Goal: Task Accomplishment & Management: Use online tool/utility

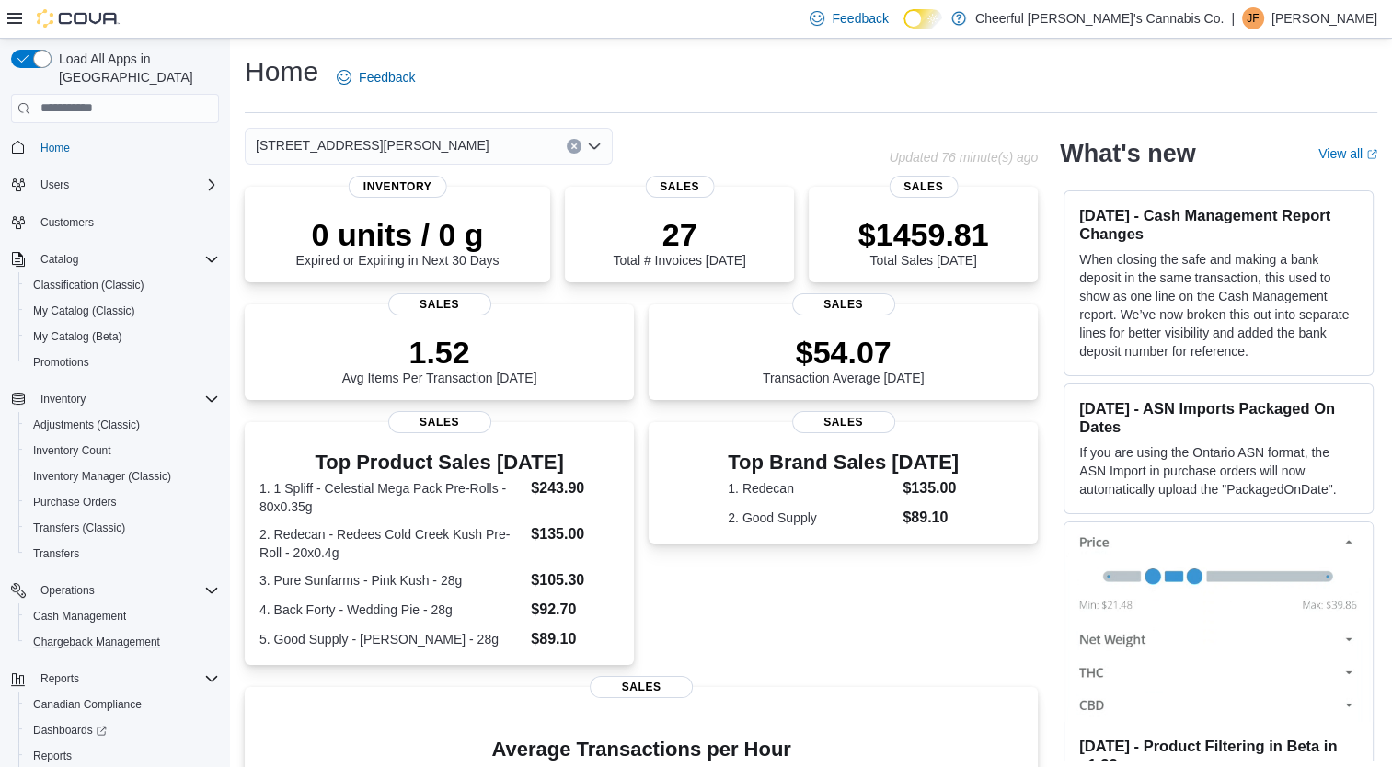
click at [69, 629] on button "Chargeback Management" at bounding box center [122, 642] width 208 height 26
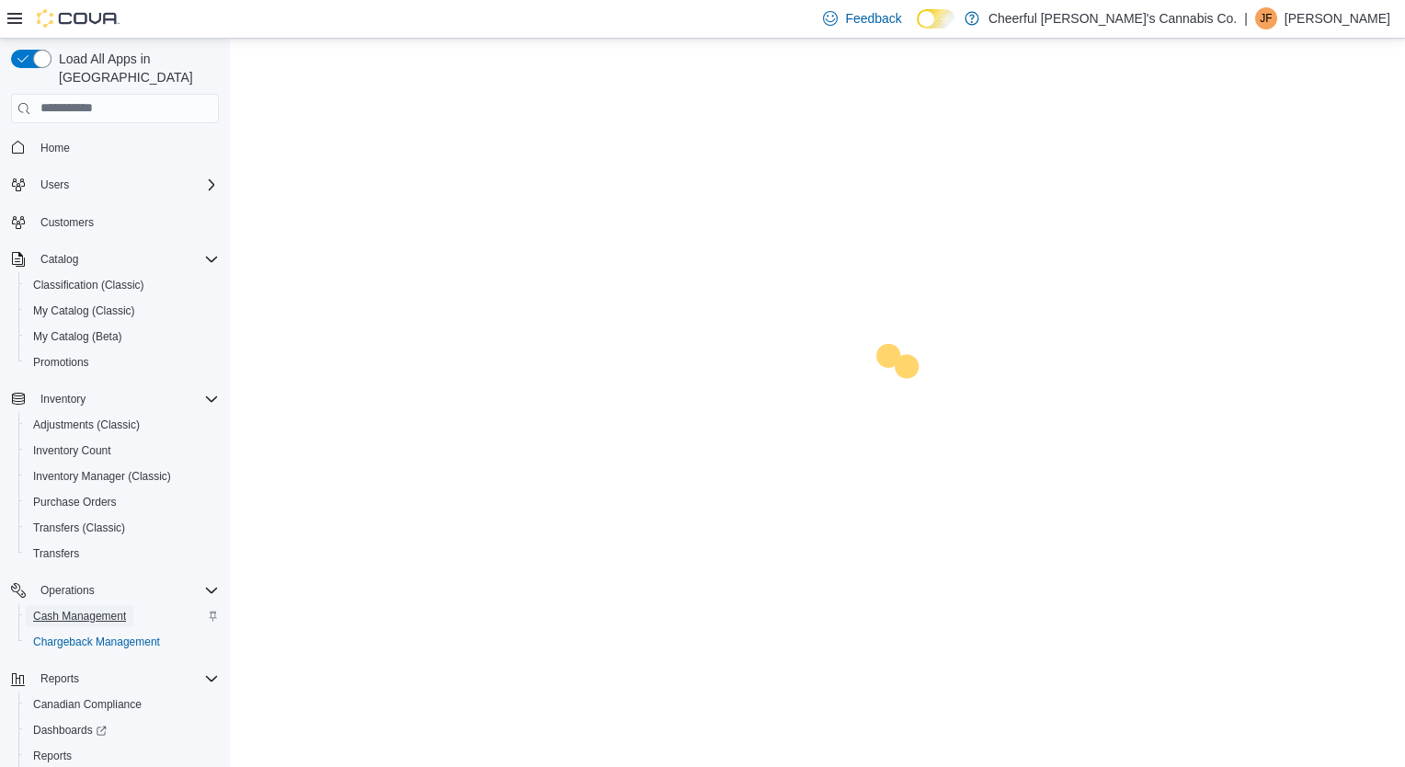
click at [69, 609] on span "Cash Management" at bounding box center [79, 616] width 93 height 15
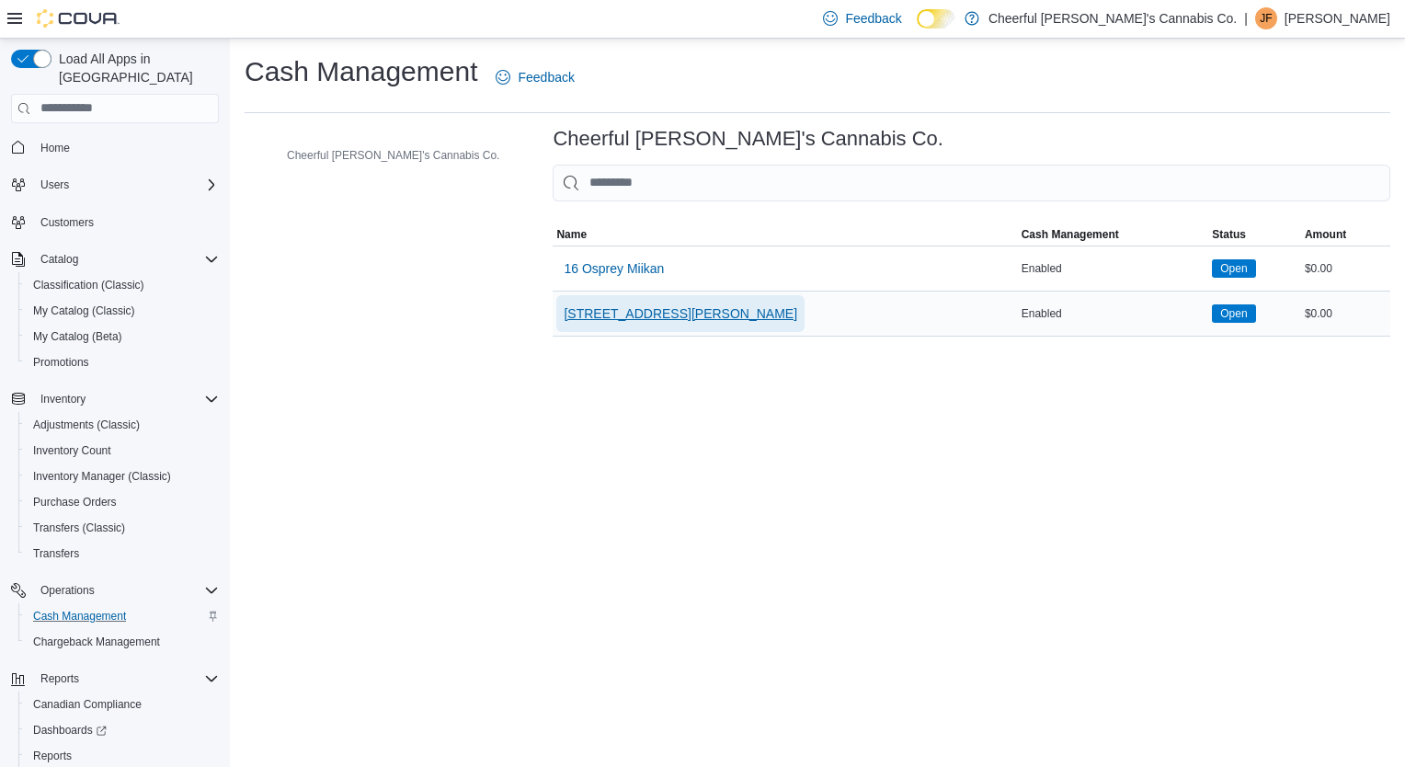
click at [571, 313] on span "[STREET_ADDRESS][PERSON_NAME]" at bounding box center [681, 313] width 234 height 18
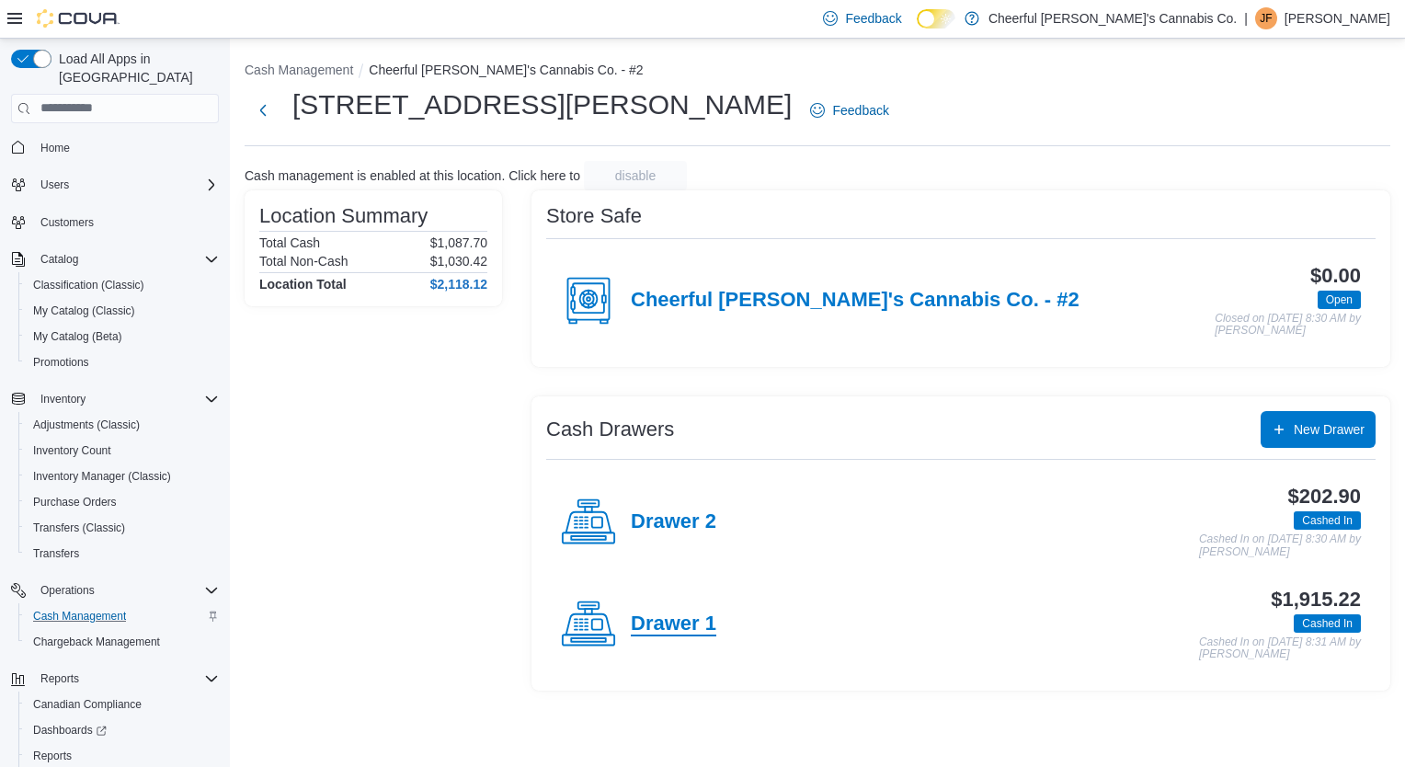
click at [679, 625] on h4 "Drawer 1" at bounding box center [674, 625] width 86 height 24
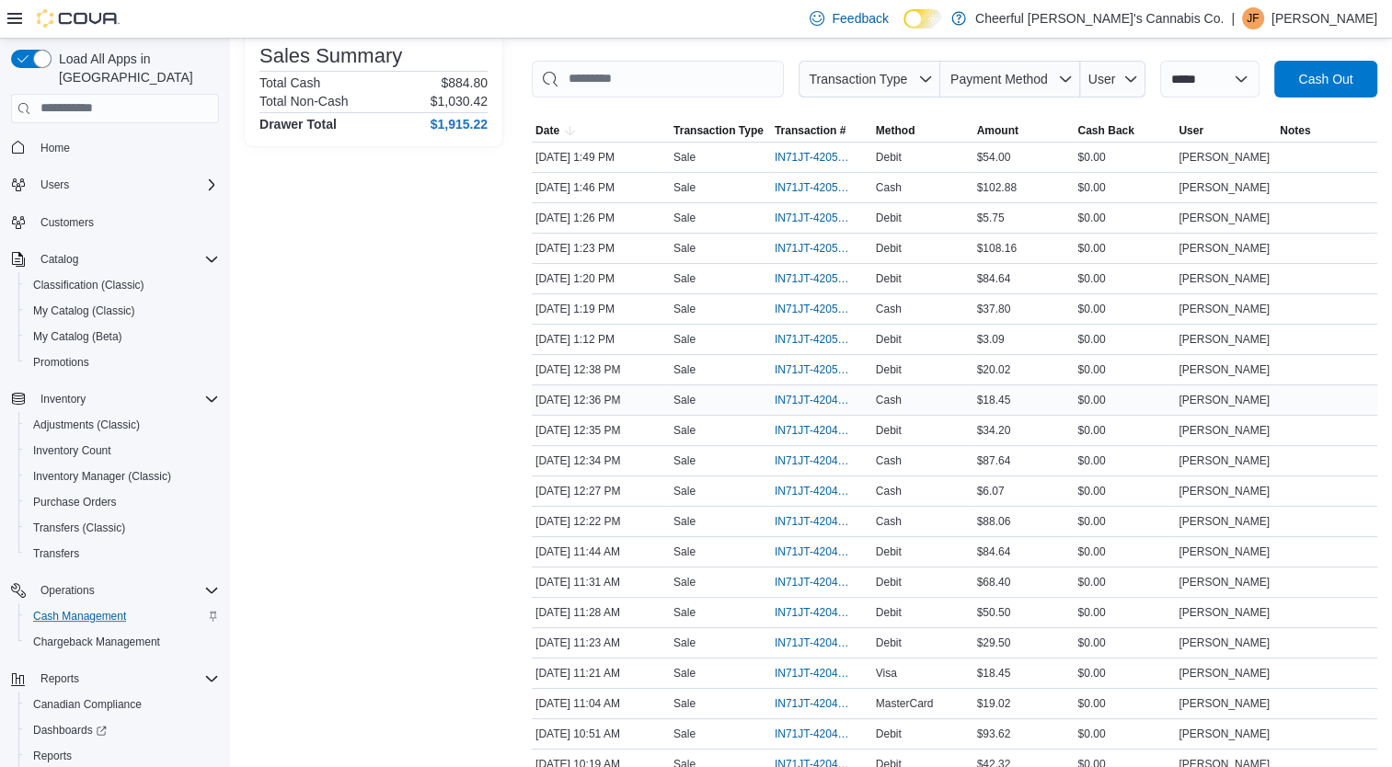
scroll to position [276, 0]
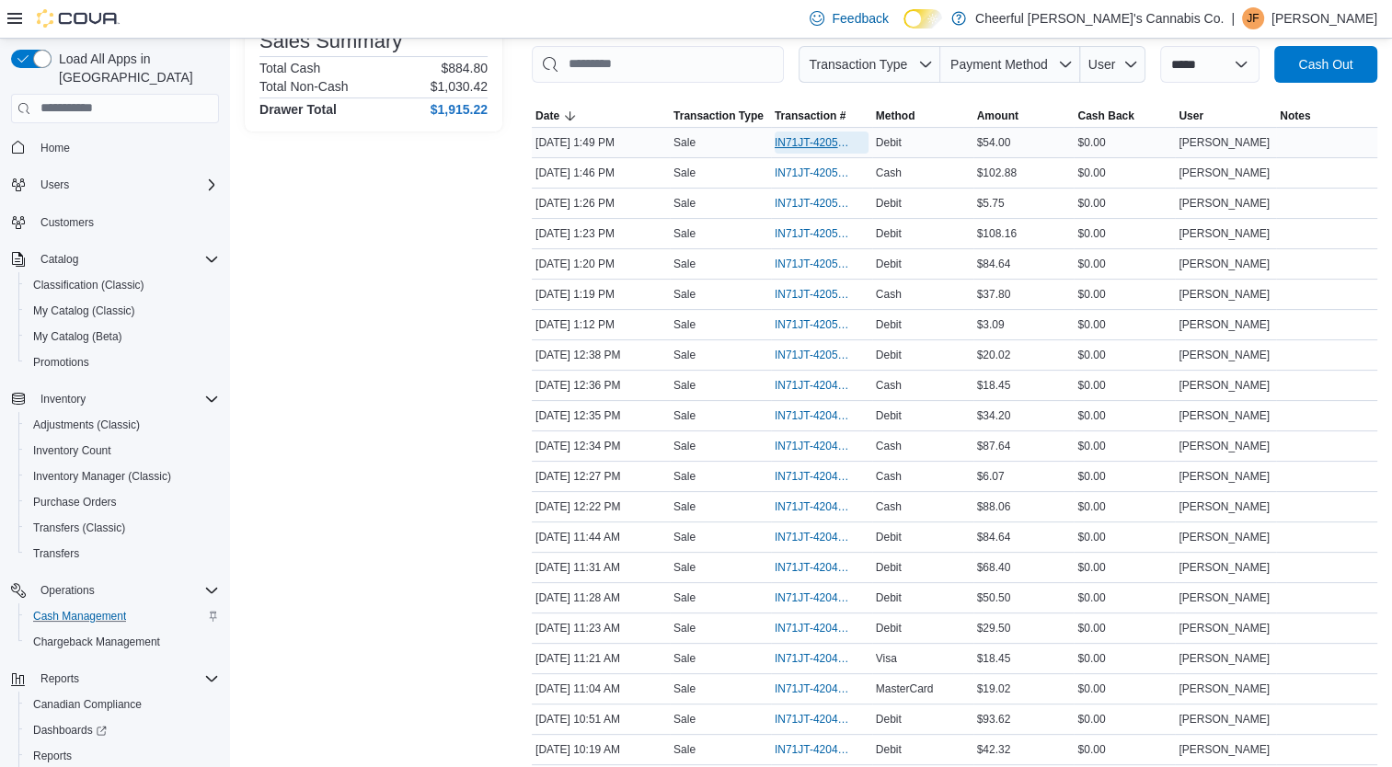
click at [828, 145] on span "IN71JT-420535" at bounding box center [811, 142] width 75 height 15
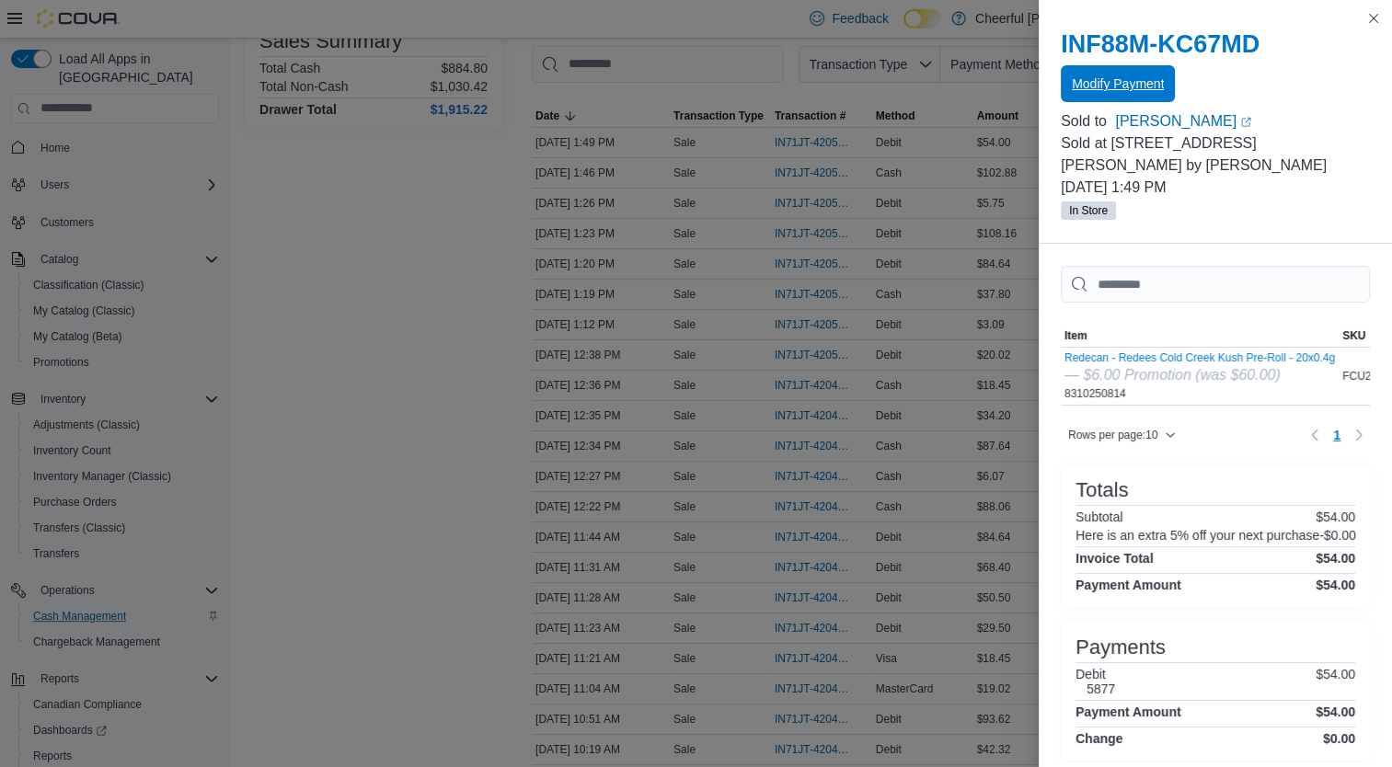
click at [1141, 96] on span "Modify Payment" at bounding box center [1118, 83] width 92 height 37
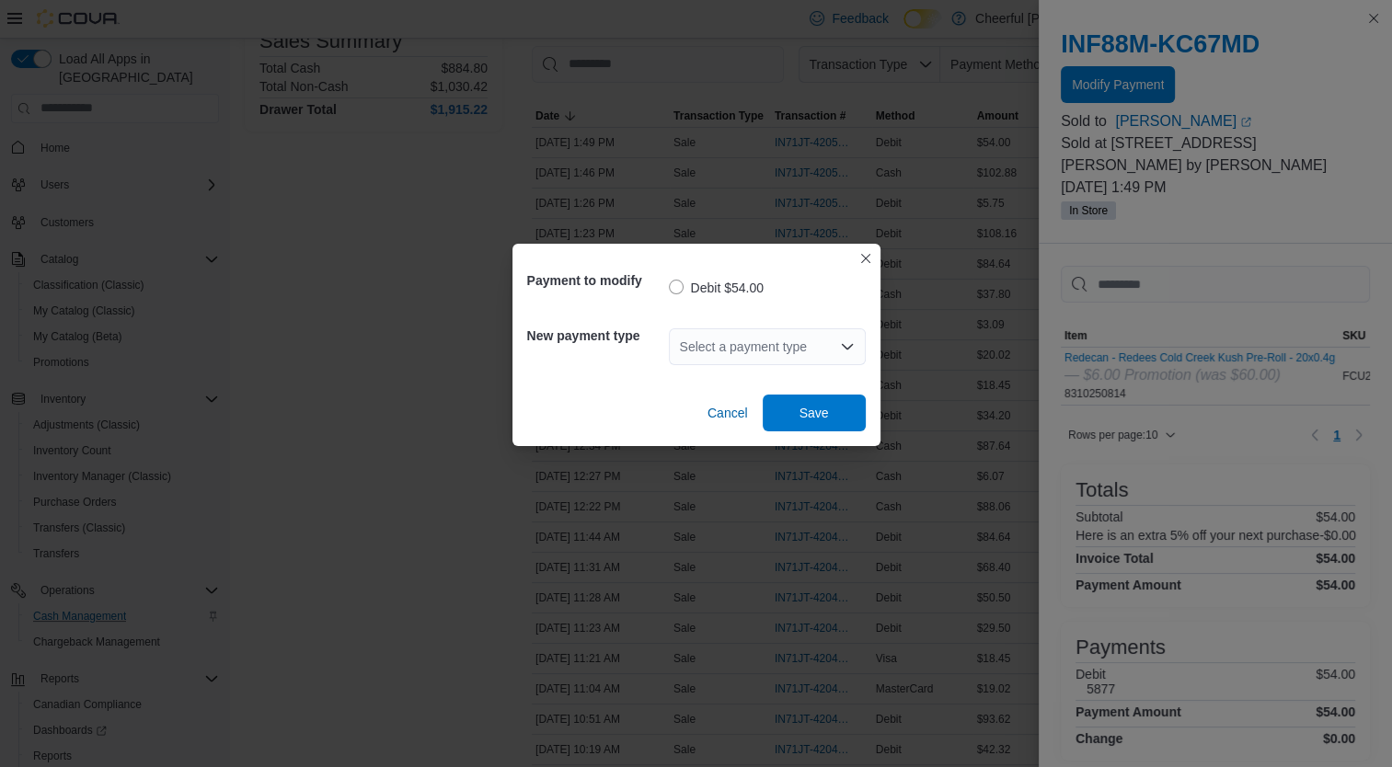
click at [843, 344] on icon "Open list of options" at bounding box center [847, 346] width 15 height 15
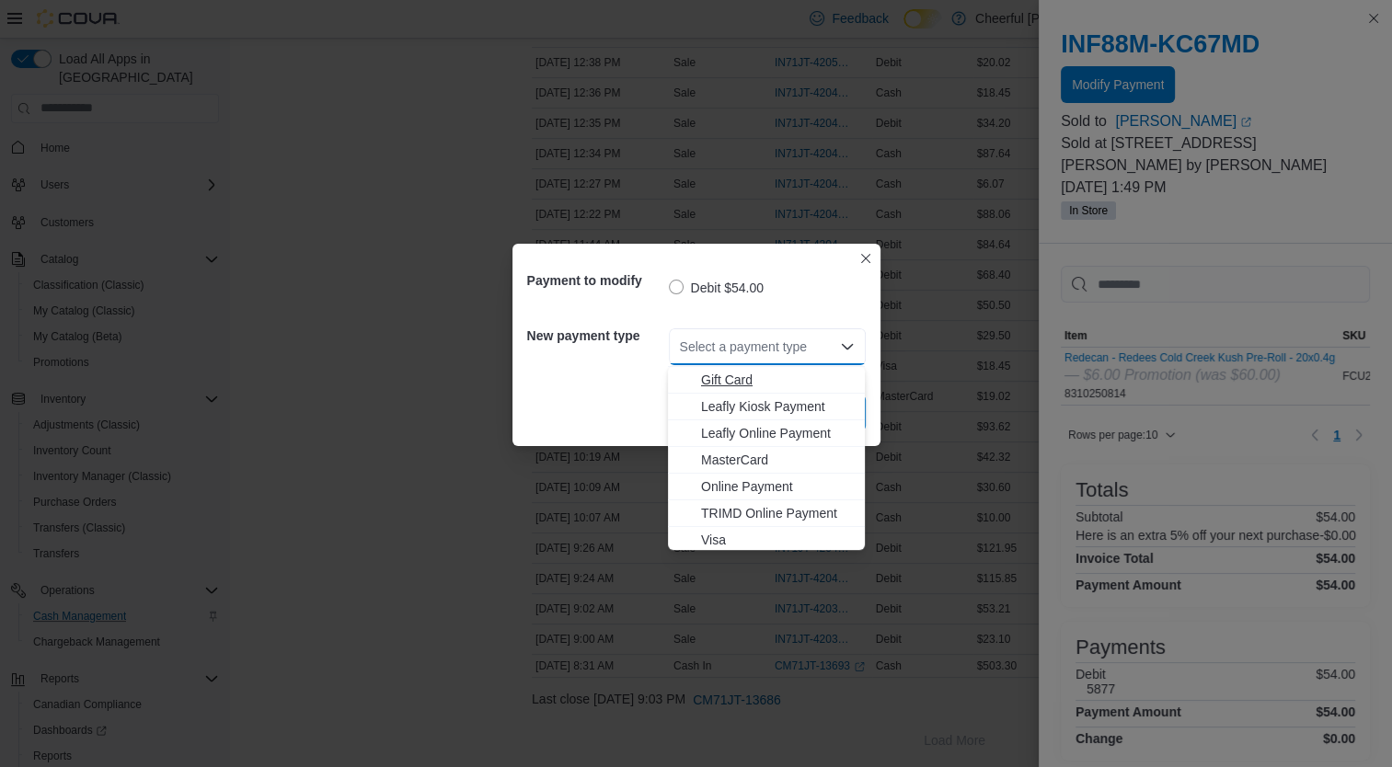
scroll to position [109, 0]
click at [769, 527] on span "Visa" at bounding box center [777, 536] width 153 height 18
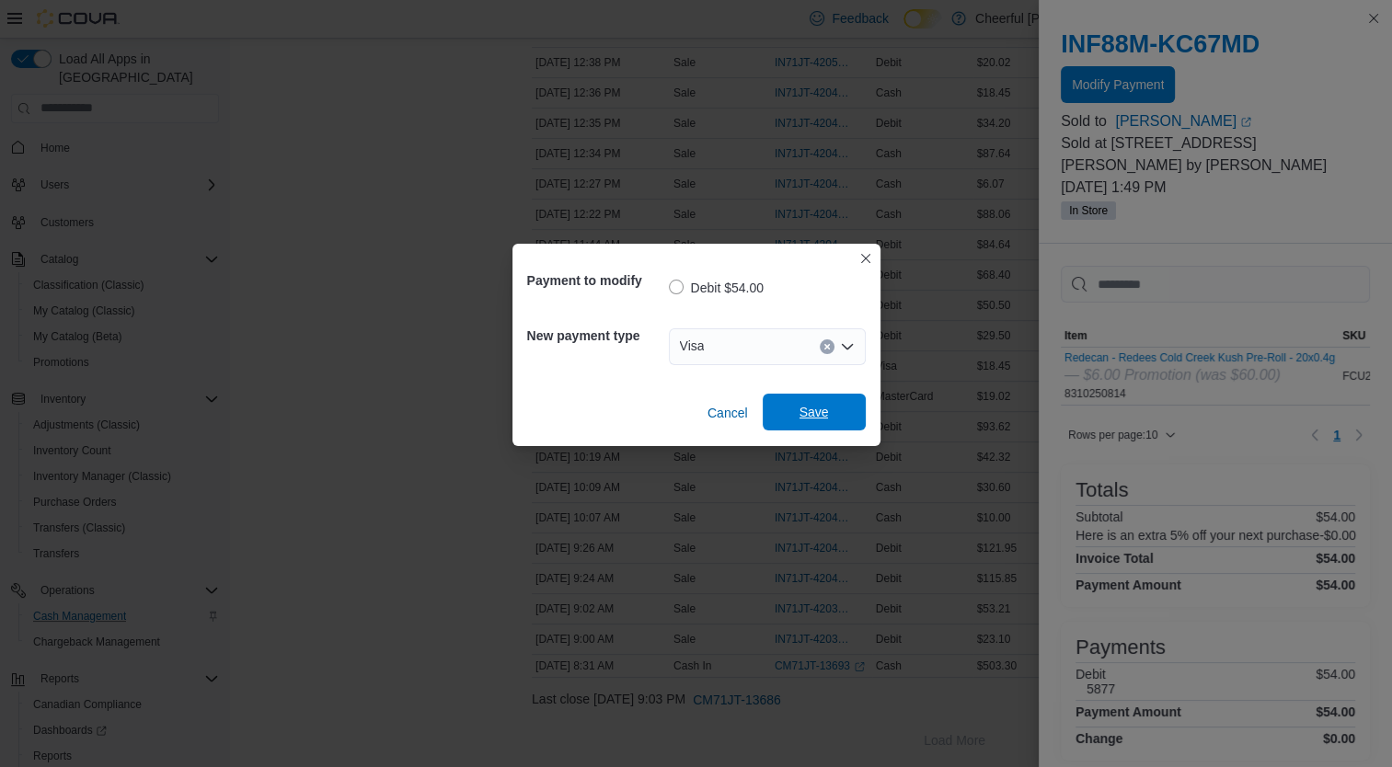
click at [817, 421] on span "Save" at bounding box center [814, 412] width 81 height 37
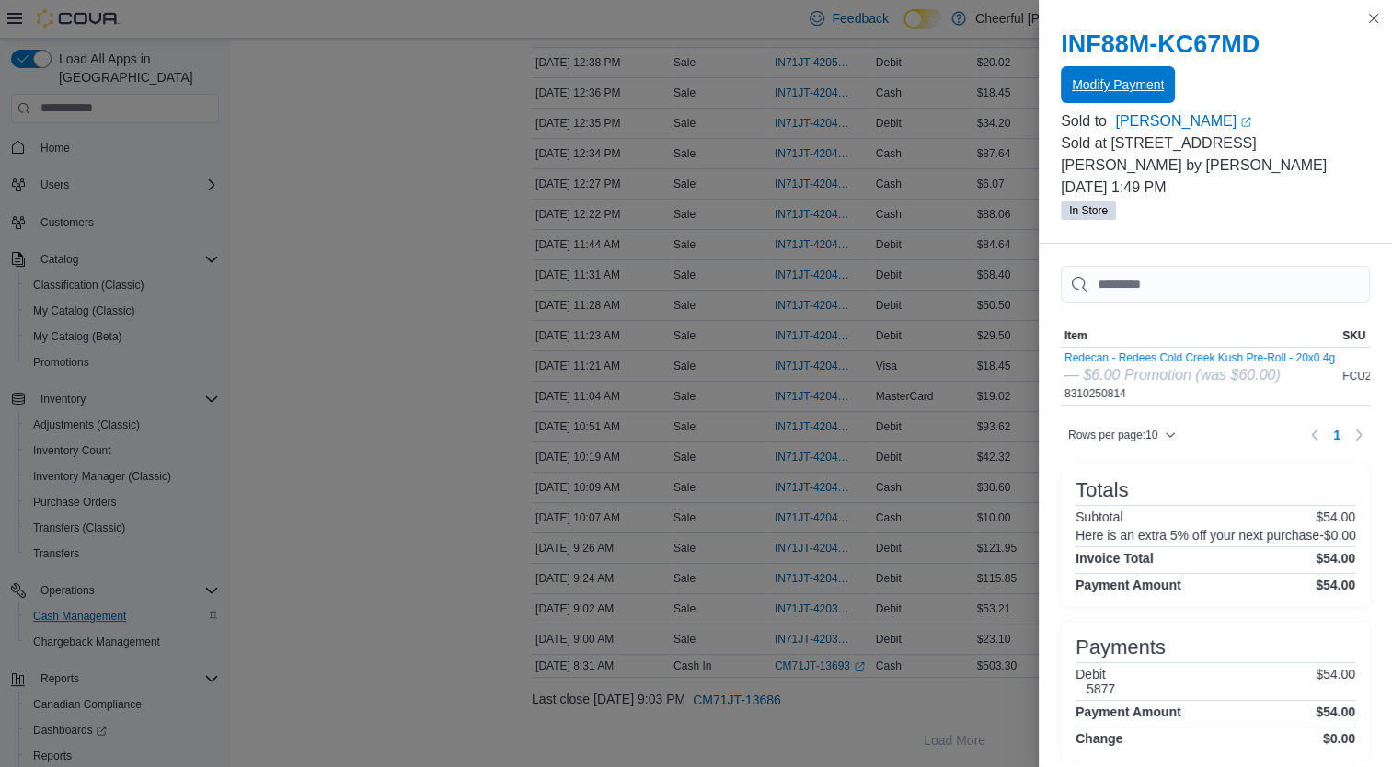
scroll to position [0, 0]
click at [1371, 25] on button "Close this dialog" at bounding box center [1373, 17] width 22 height 22
